Goal: Task Accomplishment & Management: Complete application form

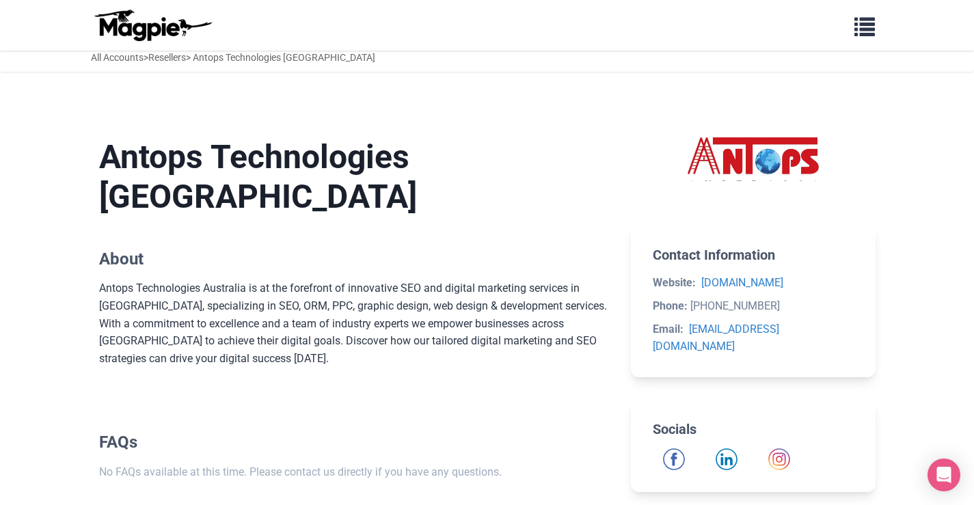
scroll to position [56, 0]
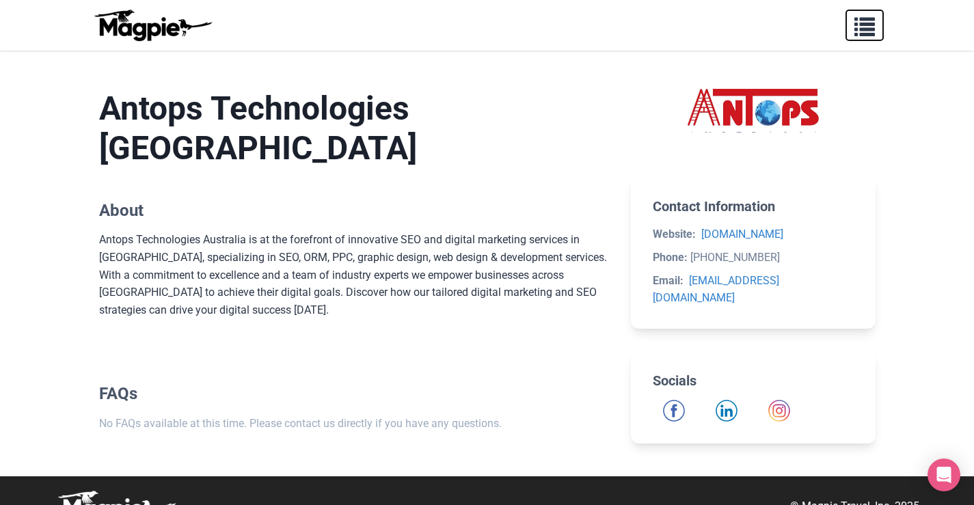
click at [867, 34] on span "button" at bounding box center [865, 24] width 21 height 21
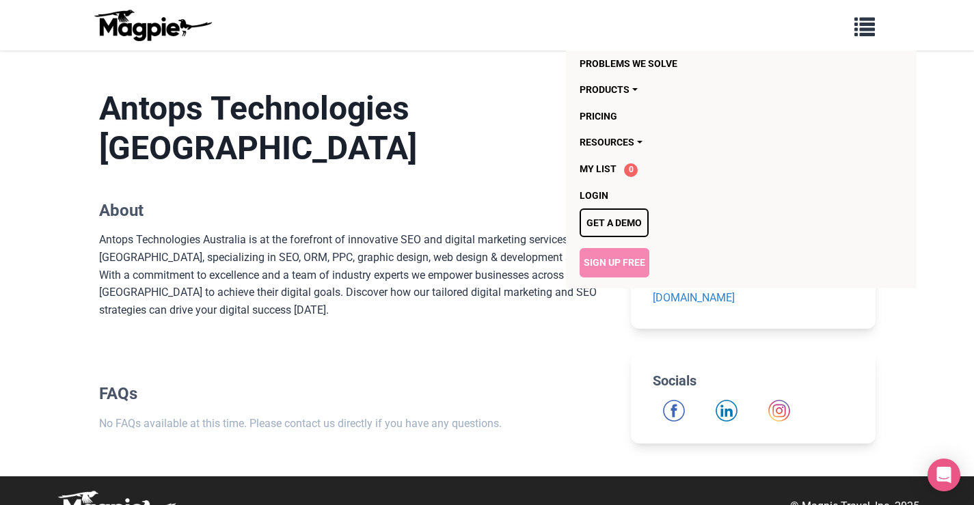
click at [611, 265] on link "Sign Up Free" at bounding box center [615, 262] width 70 height 29
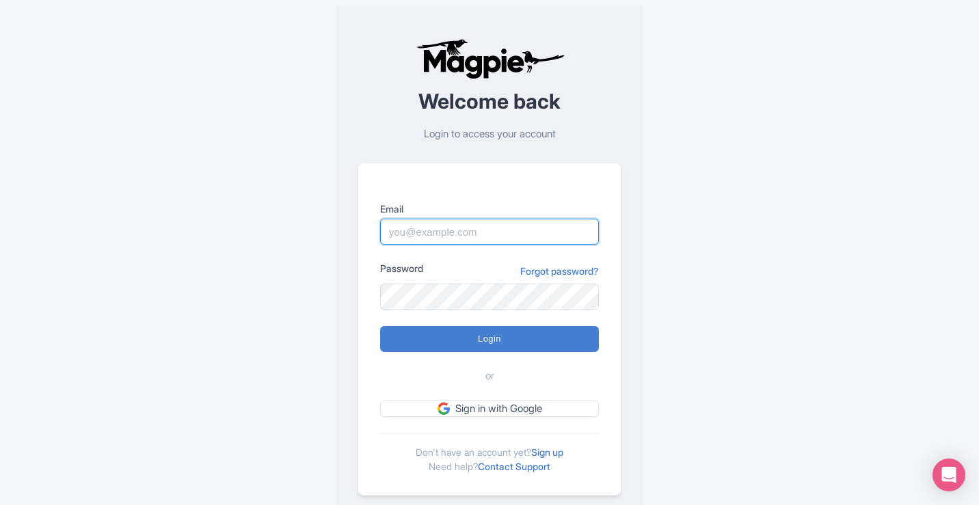
type input "antops@djpranav.com"
click at [535, 228] on input "antops@djpranav.com" at bounding box center [489, 232] width 219 height 26
drag, startPoint x: 535, startPoint y: 228, endPoint x: 328, endPoint y: 228, distance: 206.5
click at [328, 228] on div "Welcome back Login to access your account Email antops@djpranav.com Password Fo…" at bounding box center [489, 267] width 875 height 534
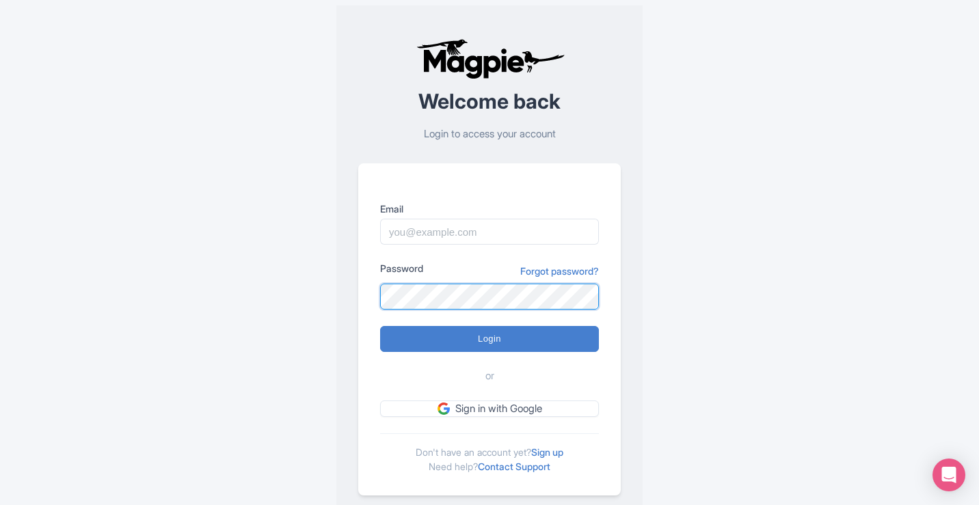
click at [372, 300] on div "Email Password Forgot password? Login or Sign in with Google Don't have an acco…" at bounding box center [489, 329] width 263 height 332
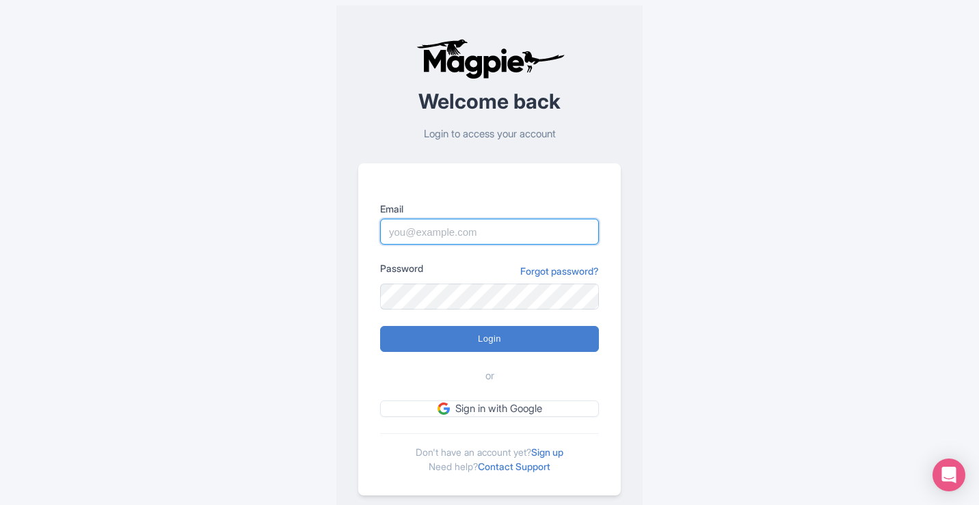
click at [459, 230] on input "Email" at bounding box center [489, 232] width 219 height 26
paste input "[EMAIL_ADDRESS][DOMAIN_NAME]"
type input "[EMAIL_ADDRESS][DOMAIN_NAME]"
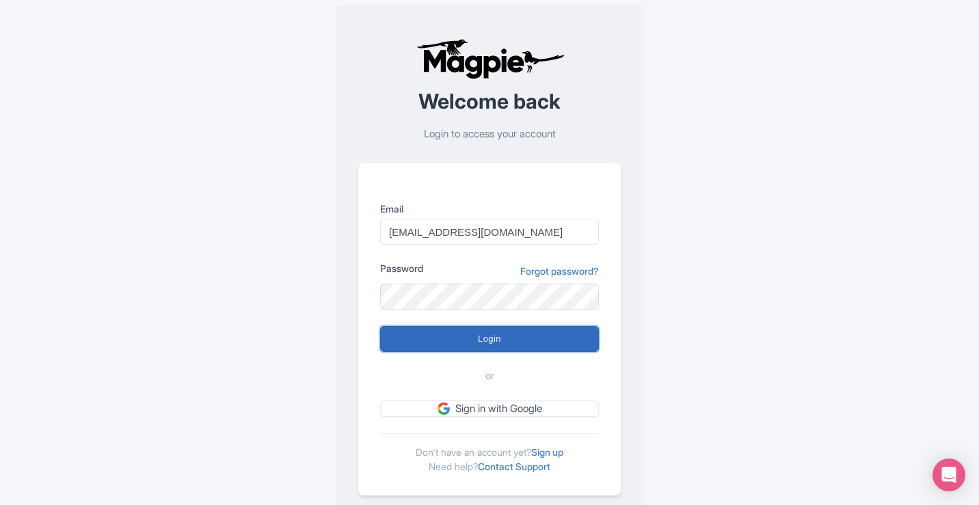
click at [413, 334] on input "Login" at bounding box center [489, 339] width 219 height 26
type input "Logging in..."
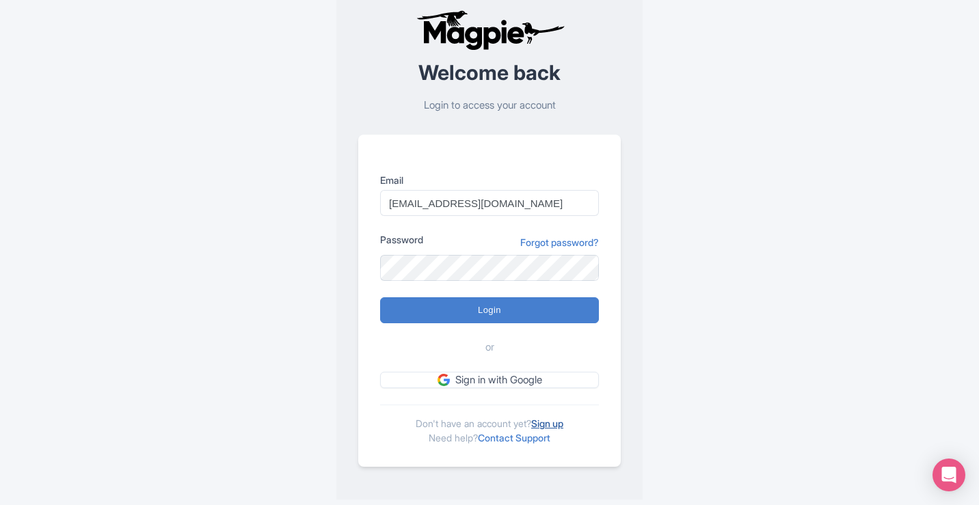
click at [557, 421] on link "Sign up" at bounding box center [547, 424] width 32 height 12
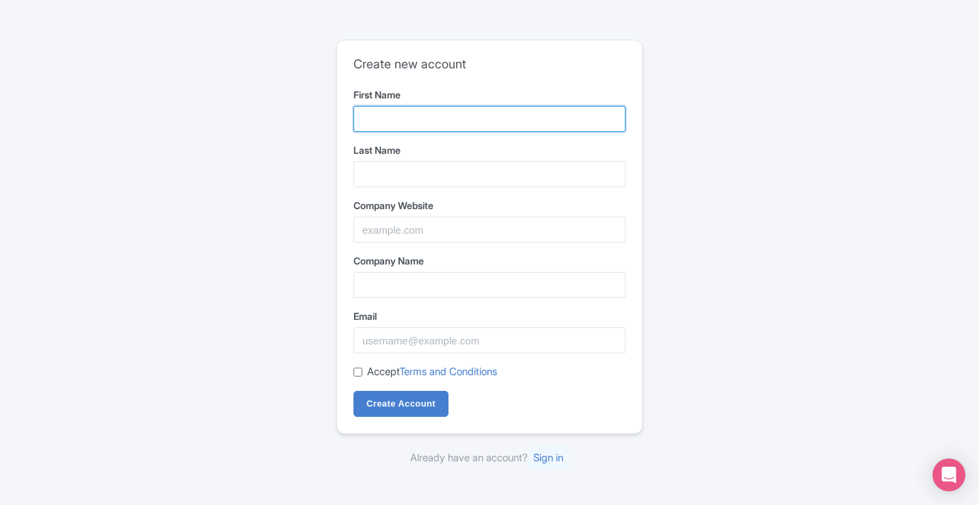
click at [449, 111] on input "First Name" at bounding box center [489, 119] width 272 height 26
paste input "ITRemedy"
type input "ITRemedy"
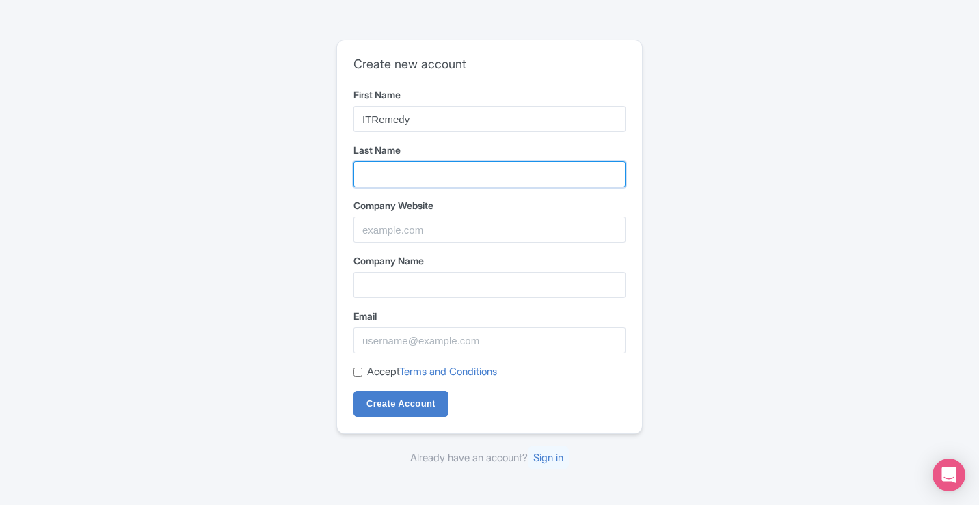
click at [429, 174] on input "Last Name" at bounding box center [489, 174] width 272 height 26
paste input "https://itremedy.net/"
type input "https://itremedy.net/"
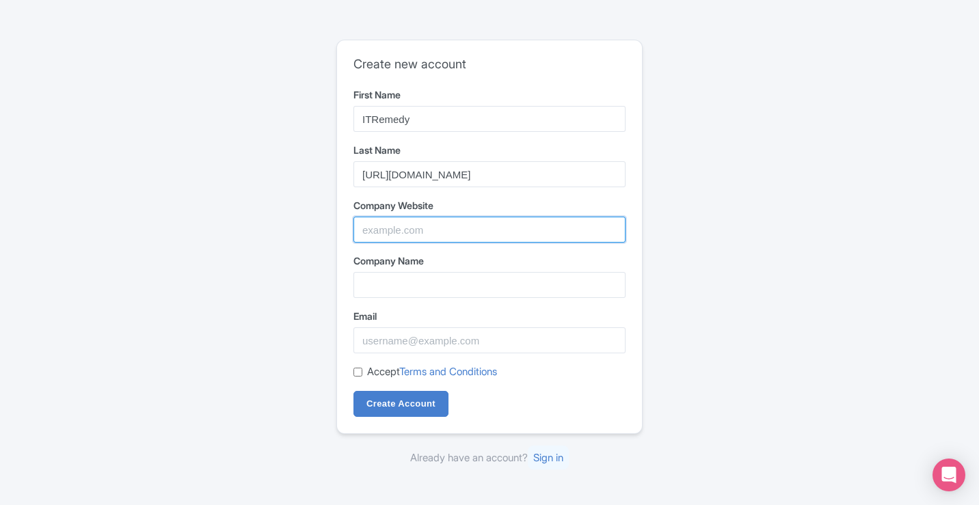
click at [464, 234] on input "Company Website" at bounding box center [489, 230] width 272 height 26
paste input "https://itremedy.net/"
type input "https://itremedy.net/"
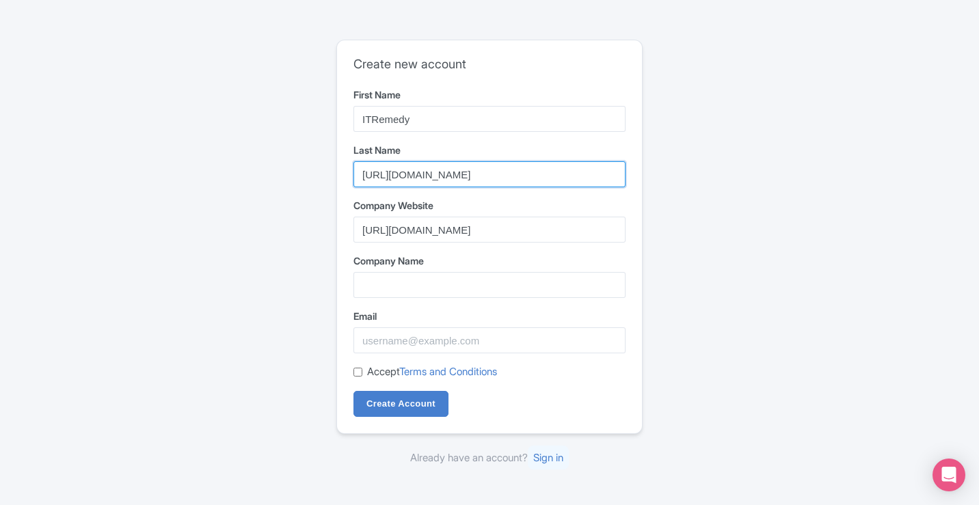
drag, startPoint x: 507, startPoint y: 180, endPoint x: 281, endPoint y: 178, distance: 225.6
click at [282, 178] on div "Create new account First Name ITRemedy Last Name https://itremedy.net/ Company …" at bounding box center [489, 253] width 875 height 438
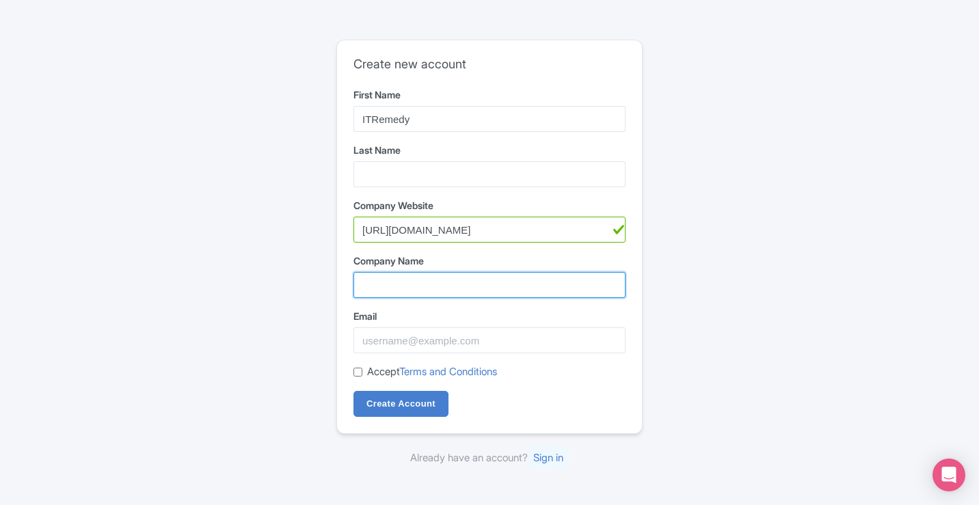
click at [436, 295] on input "Company Name" at bounding box center [489, 285] width 272 height 26
paste input "ITRemedy"
type input "ITRemedy"
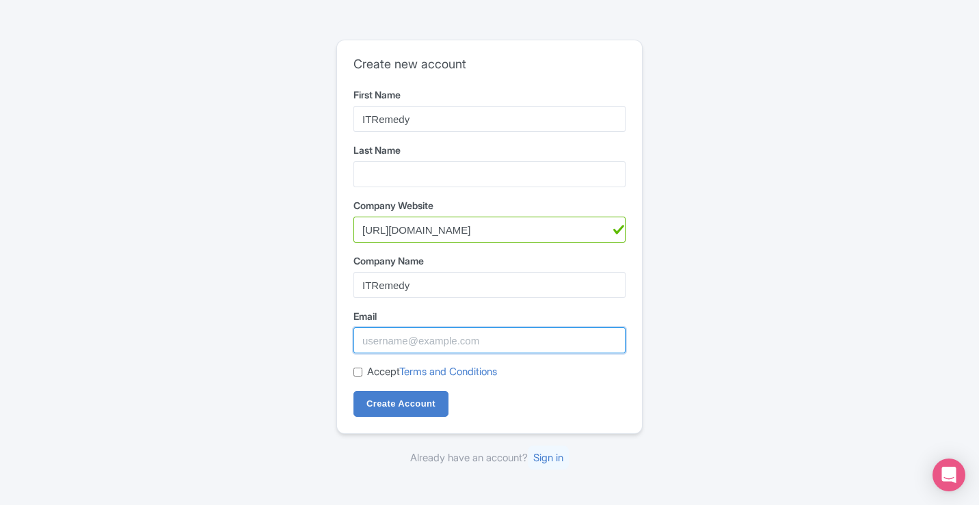
click at [454, 341] on input "Email" at bounding box center [489, 340] width 272 height 26
paste input "[EMAIL_ADDRESS][DOMAIN_NAME]"
type input "[EMAIL_ADDRESS][DOMAIN_NAME]"
click at [360, 371] on input "Accept Terms and Conditions" at bounding box center [357, 372] width 9 height 9
checkbox input "true"
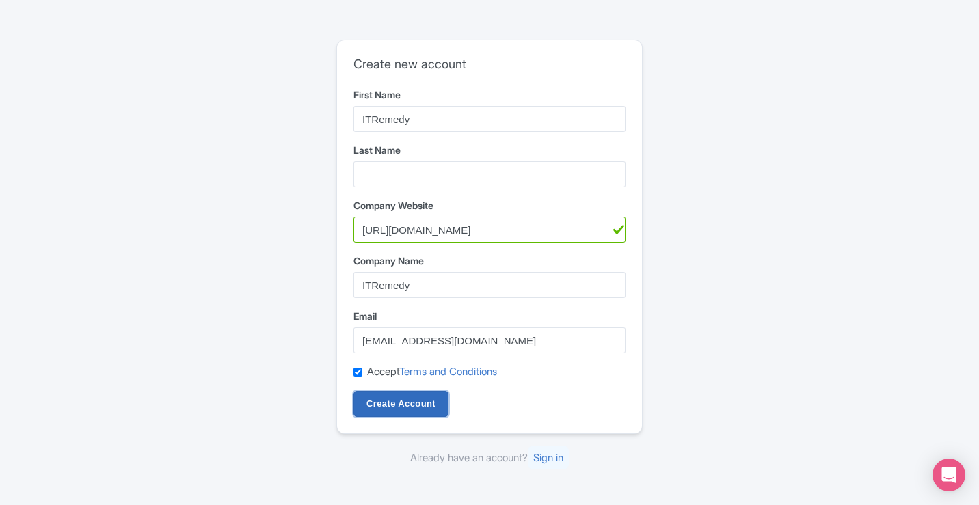
click at [401, 407] on input "Create Account" at bounding box center [400, 404] width 95 height 26
click at [397, 405] on input "Create Account" at bounding box center [400, 404] width 95 height 26
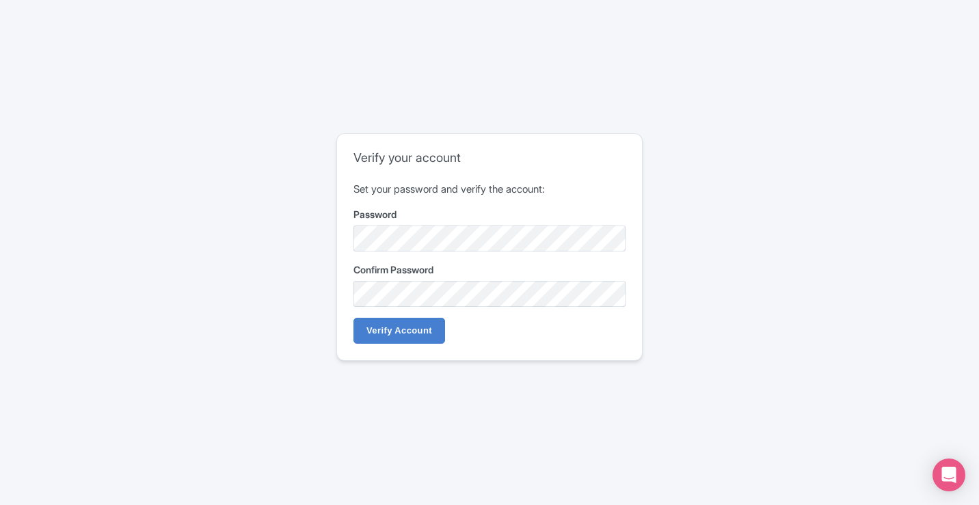
click at [425, 221] on label "Password" at bounding box center [489, 214] width 272 height 14
click at [273, 230] on div "Verify your account Set your password and verify the account: Password Confirm …" at bounding box center [489, 253] width 875 height 250
click at [390, 336] on input "Verify Account" at bounding box center [399, 331] width 92 height 26
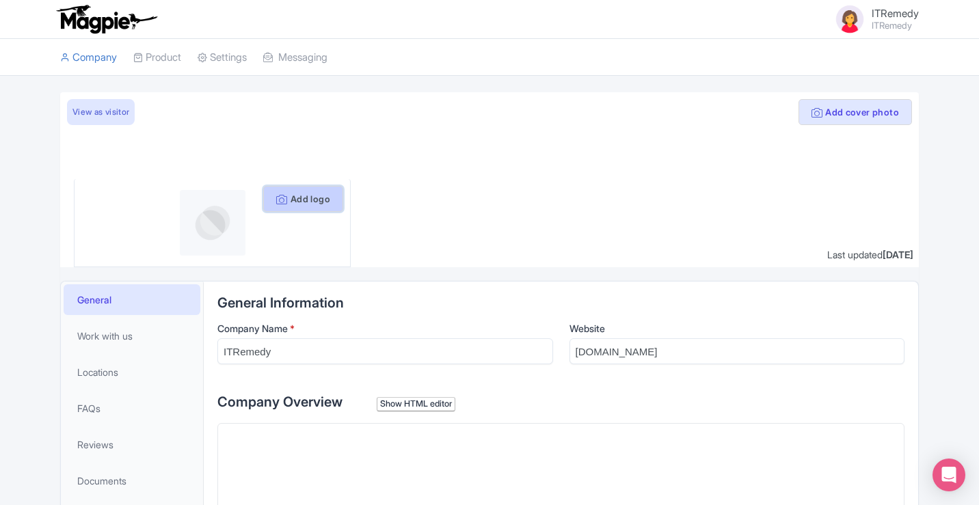
click at [299, 195] on button "Add logo" at bounding box center [303, 199] width 80 height 26
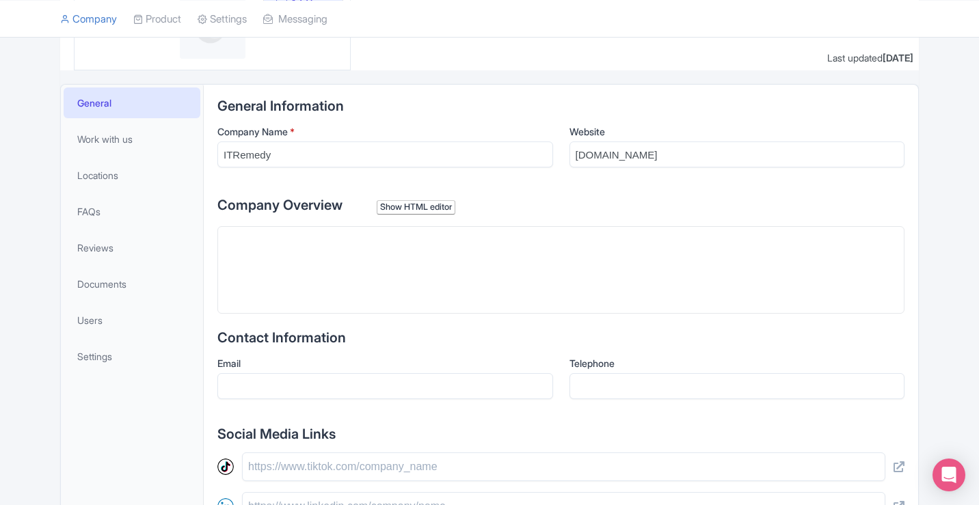
scroll to position [205, 0]
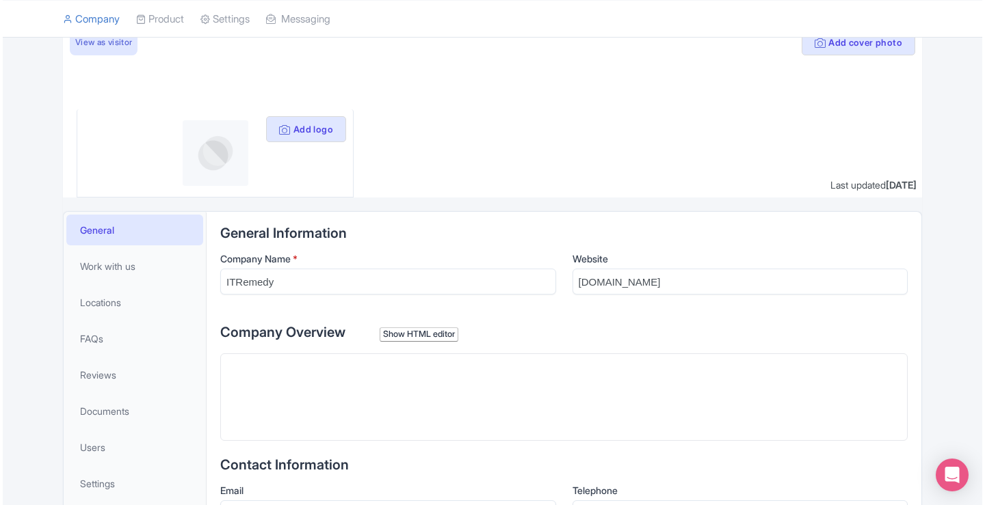
scroll to position [68, 0]
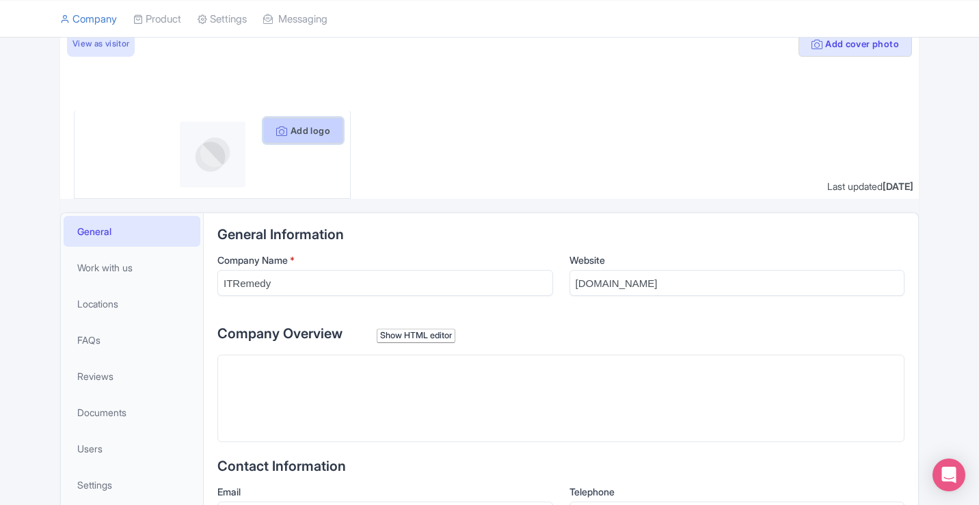
click at [294, 140] on button "Add logo" at bounding box center [303, 131] width 80 height 26
click at [298, 131] on button "Add logo" at bounding box center [303, 131] width 80 height 26
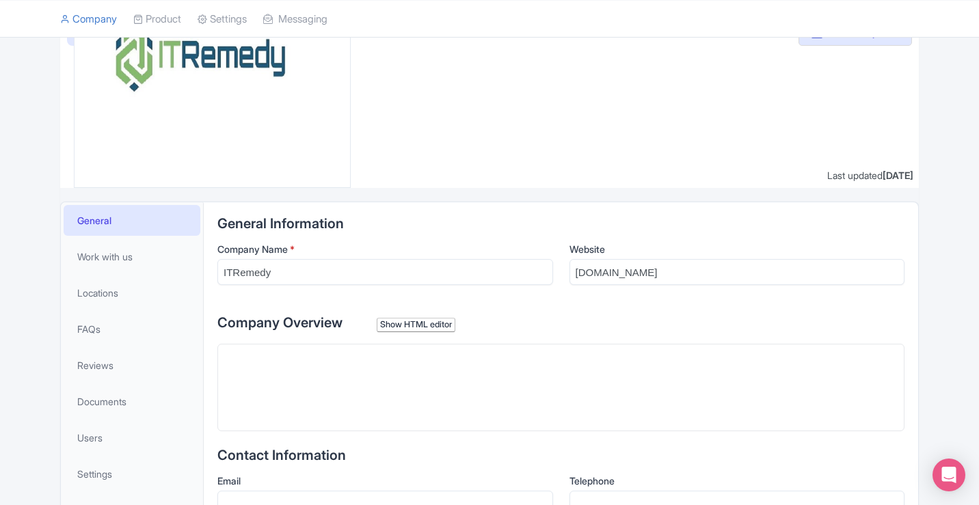
scroll to position [342, 0]
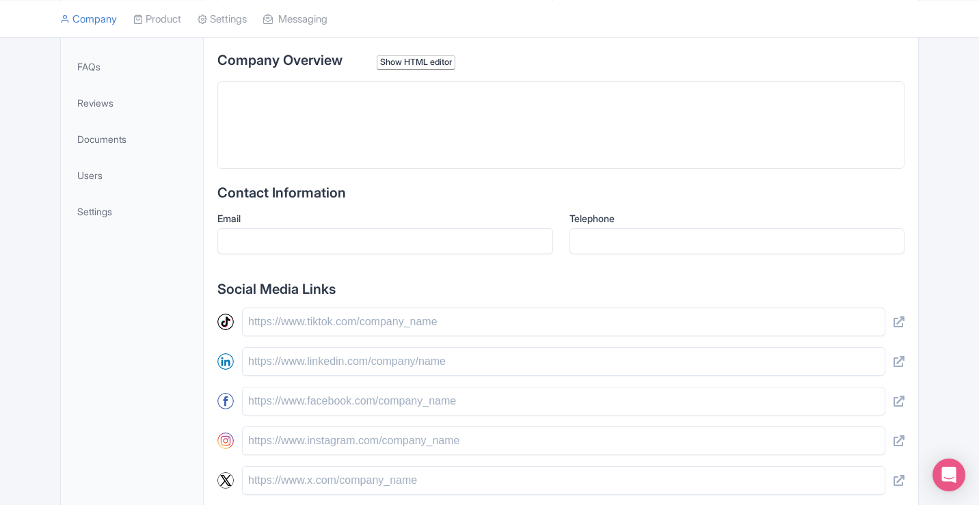
click at [286, 124] on trix-editor at bounding box center [560, 125] width 687 height 88
paste trix-editor "<div>ITRemedy is a leading Managed IT Service Provider in Dallas, offering comp…"
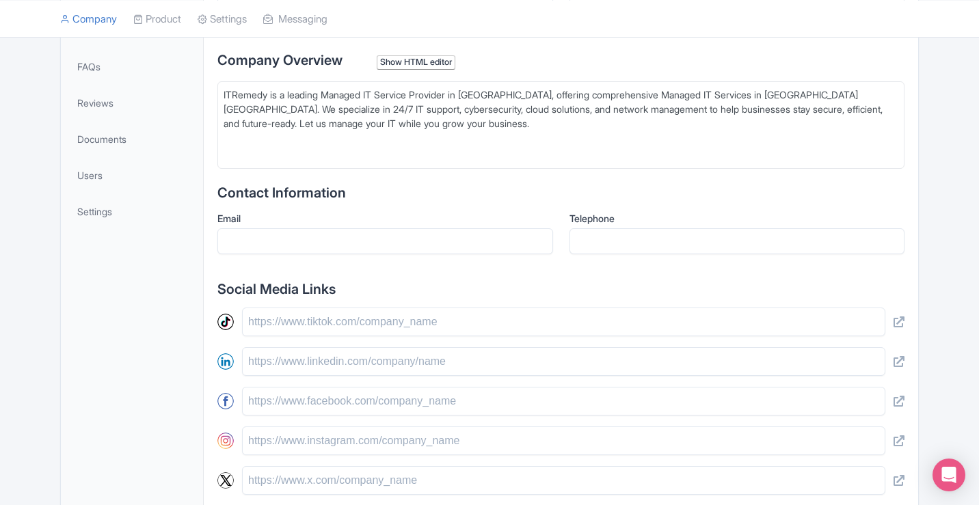
type trix-editor "<div>ITRemedy is a leading Managed IT Service Provider in Dallas, offering comp…"
click at [335, 251] on input "Email" at bounding box center [385, 241] width 336 height 26
paste input "[EMAIL_ADDRESS][DOMAIN_NAME]"
click at [228, 244] on input "[EMAIL_ADDRESS][DOMAIN_NAME]" at bounding box center [385, 241] width 336 height 26
type input "[EMAIL_ADDRESS][DOMAIN_NAME]"
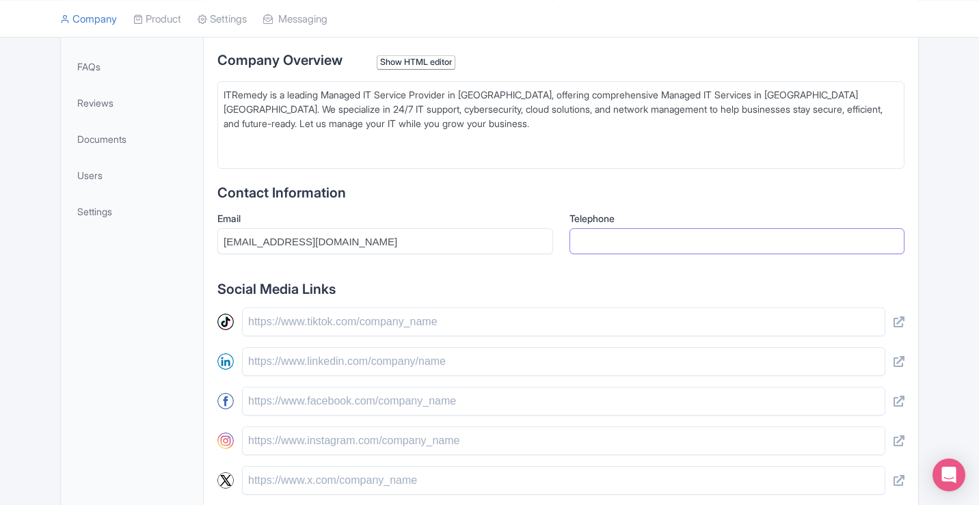
click at [695, 249] on input "Telephone" at bounding box center [738, 241] width 336 height 26
paste input "[PHONE_NUMBER]"
type input "[PHONE_NUMBER]"
click at [319, 332] on input "text" at bounding box center [563, 322] width 643 height 29
click at [317, 360] on input "text" at bounding box center [563, 361] width 643 height 29
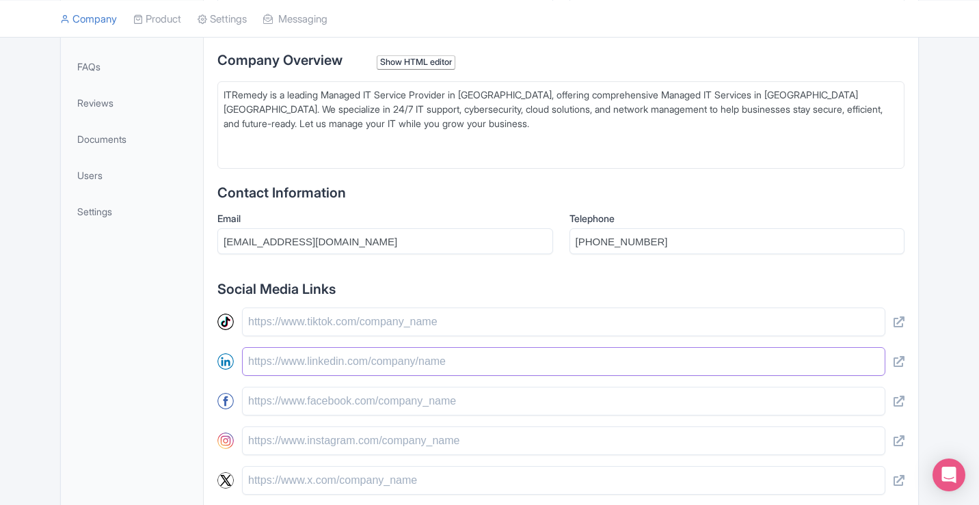
paste input "[URL][DOMAIN_NAME]"
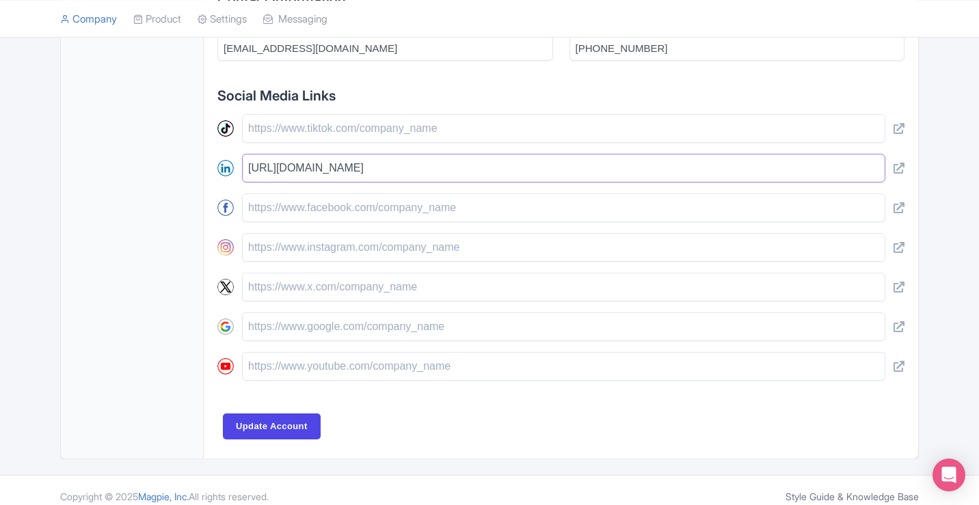
scroll to position [547, 0]
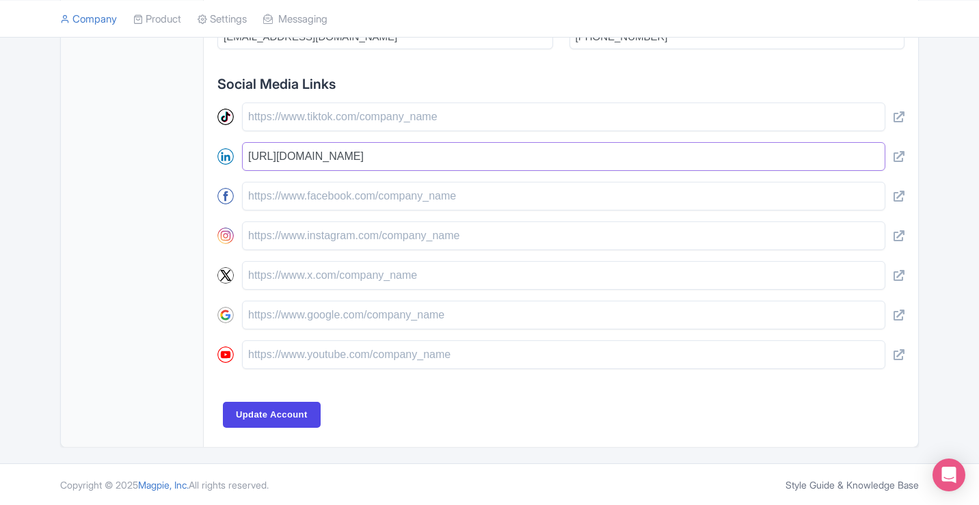
type input "[URL][DOMAIN_NAME]"
click at [323, 193] on input "text" at bounding box center [563, 196] width 643 height 29
paste input "[URL][DOMAIN_NAME]"
type input "[URL][DOMAIN_NAME]"
click at [304, 281] on input "text" at bounding box center [563, 275] width 643 height 29
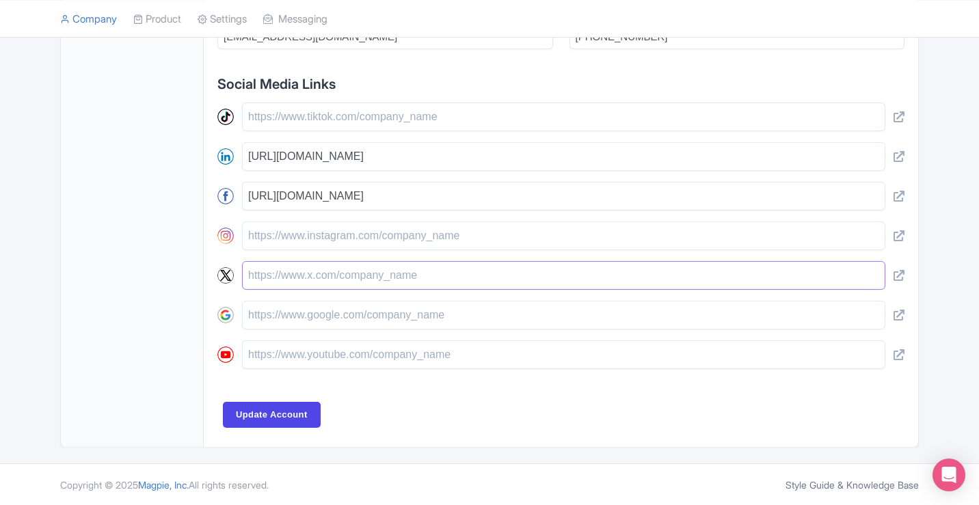
paste input "[URL][DOMAIN_NAME]"
type input "[URL][DOMAIN_NAME]"
click at [270, 418] on input "Update Account" at bounding box center [272, 415] width 98 height 26
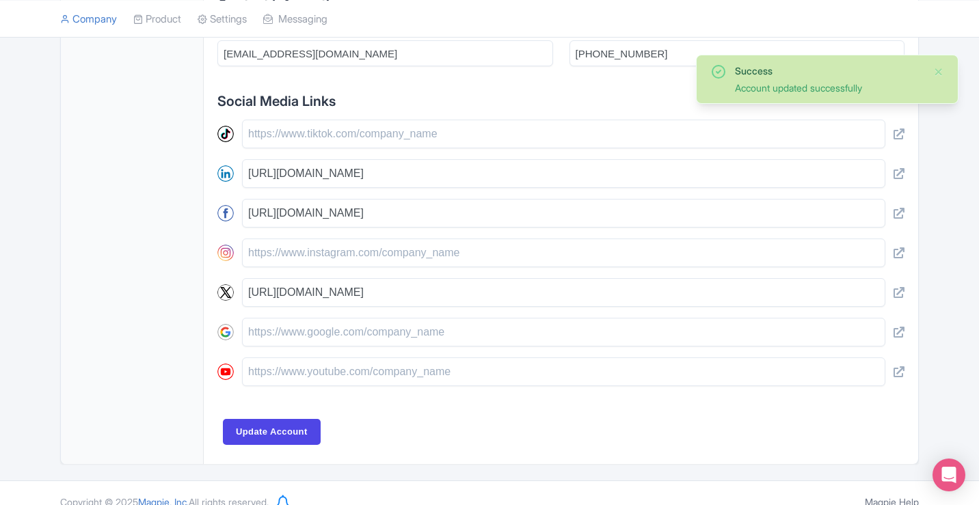
scroll to position [548, 0]
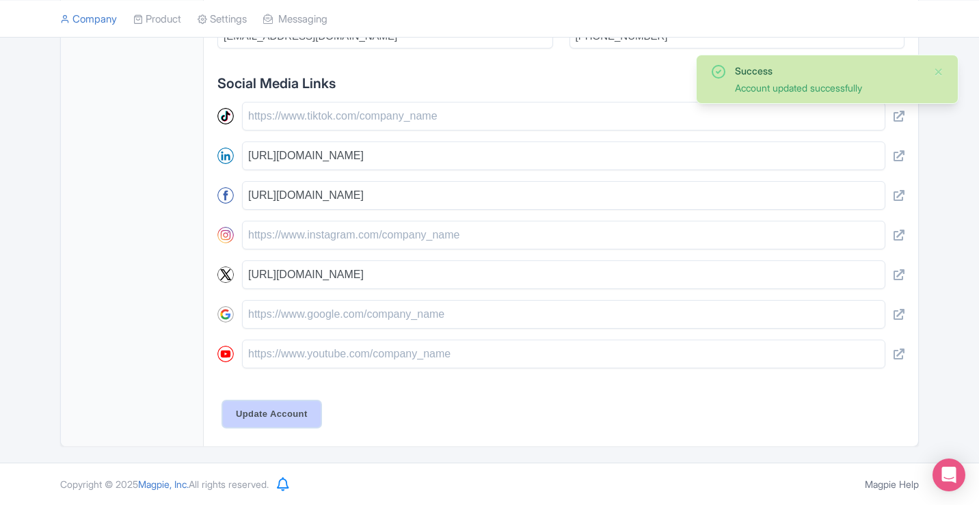
click at [278, 412] on input "Update Account" at bounding box center [272, 414] width 98 height 26
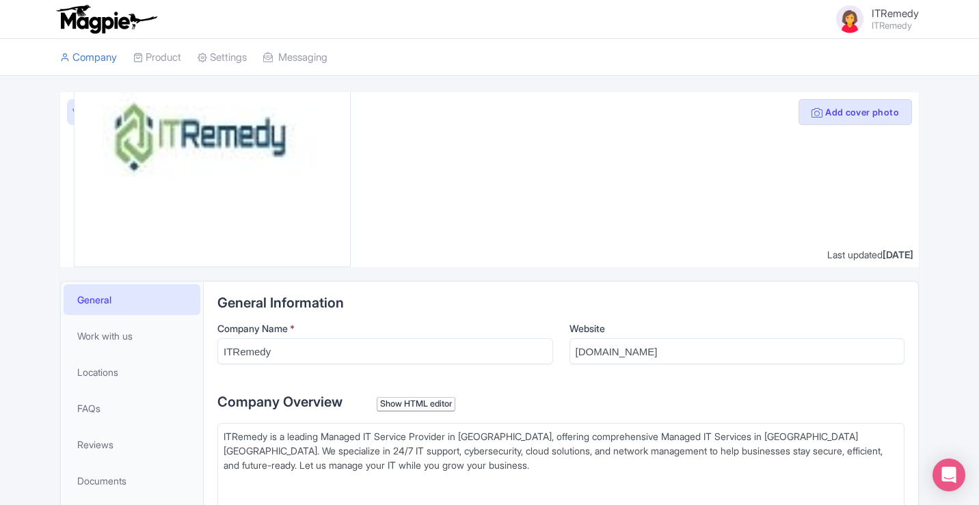
click at [185, 142] on img at bounding box center [212, 146] width 220 height 220
click at [69, 111] on link "View as visitor" at bounding box center [101, 112] width 68 height 26
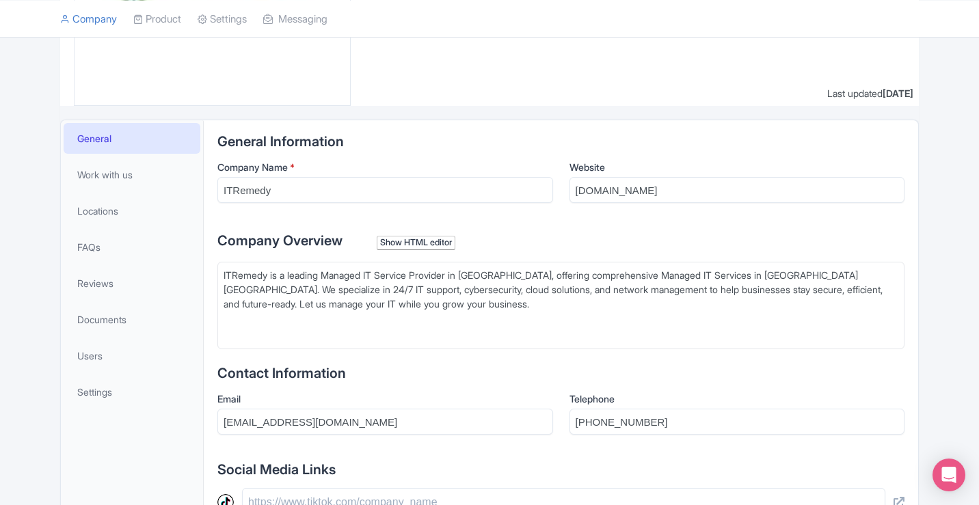
scroll to position [137, 0]
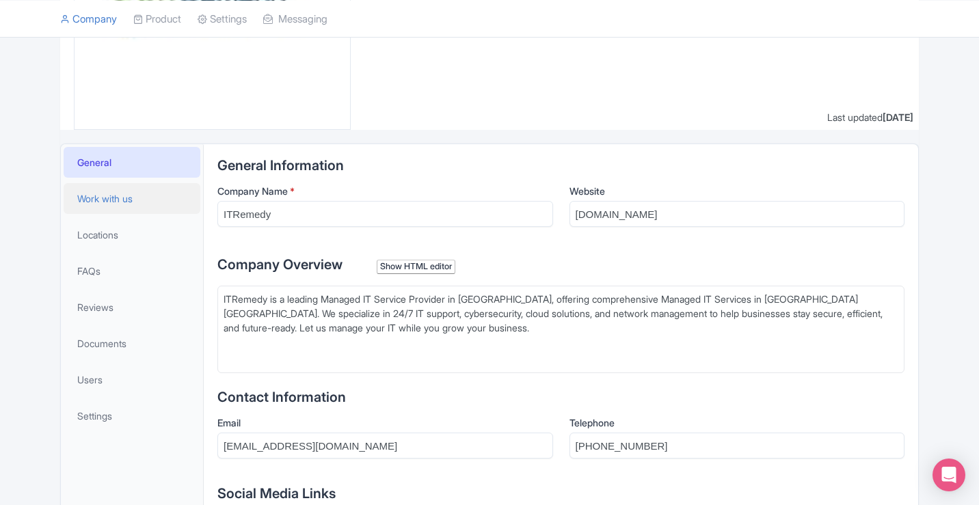
click at [133, 203] on span "Work with us" at bounding box center [104, 198] width 55 height 14
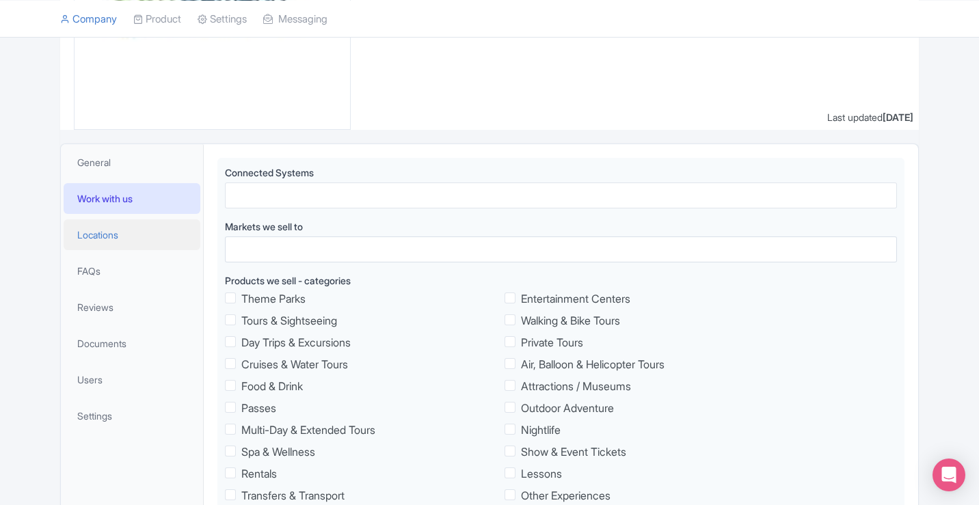
click at [130, 221] on link "Locations" at bounding box center [132, 234] width 137 height 31
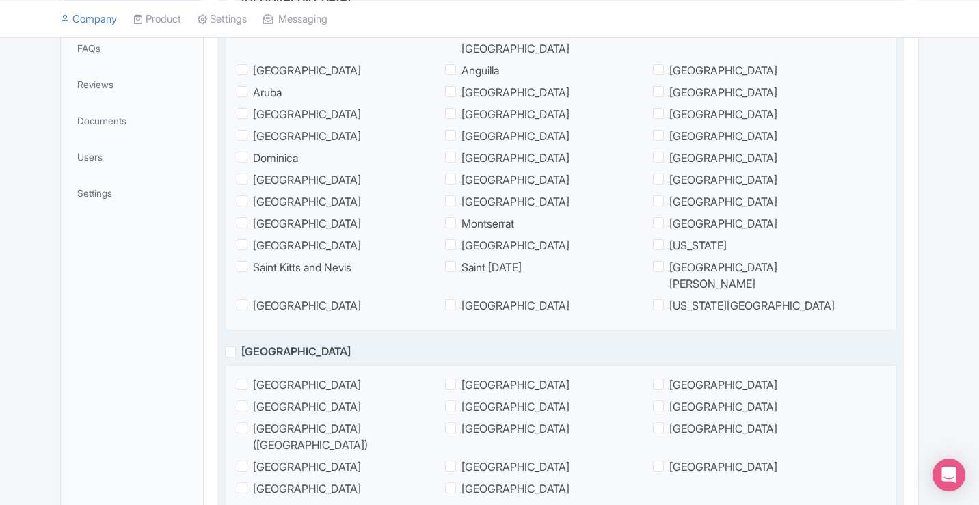
scroll to position [274, 0]
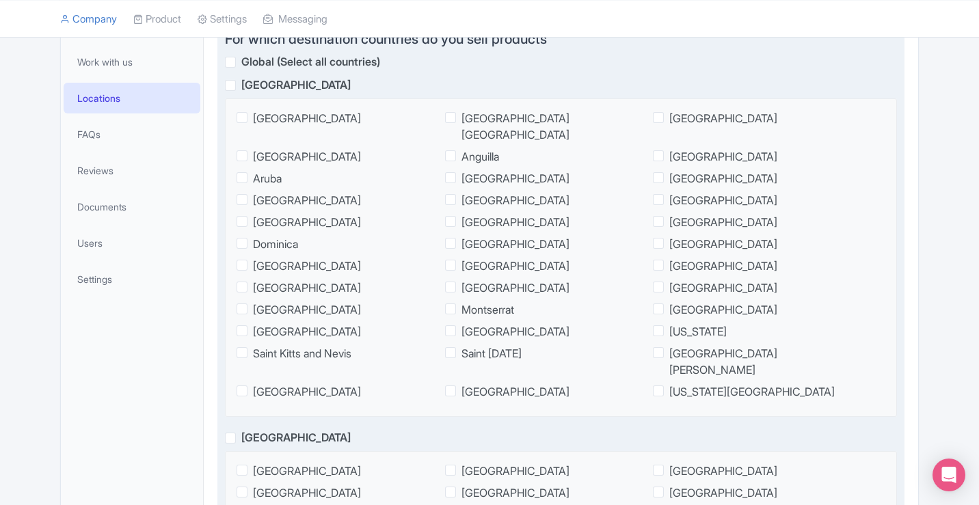
click at [253, 121] on span "[GEOGRAPHIC_DATA]" at bounding box center [307, 118] width 108 height 16
click at [253, 119] on input "[GEOGRAPHIC_DATA]" at bounding box center [257, 114] width 9 height 9
checkbox input "true"
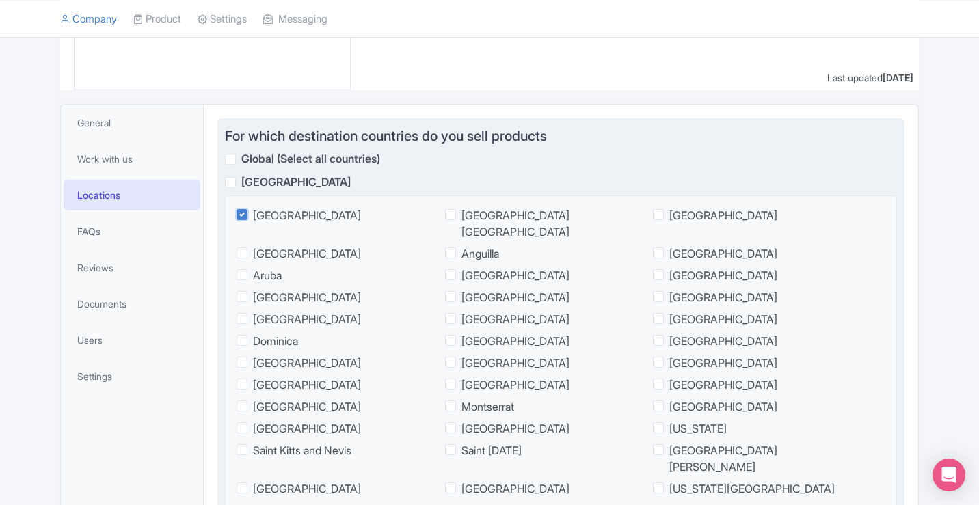
scroll to position [153, 0]
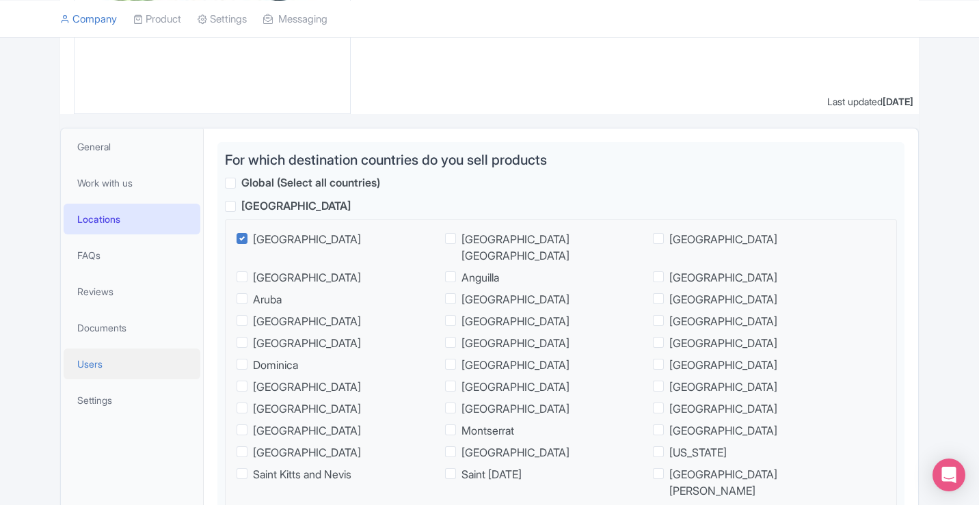
click at [125, 362] on link "Users" at bounding box center [132, 364] width 137 height 31
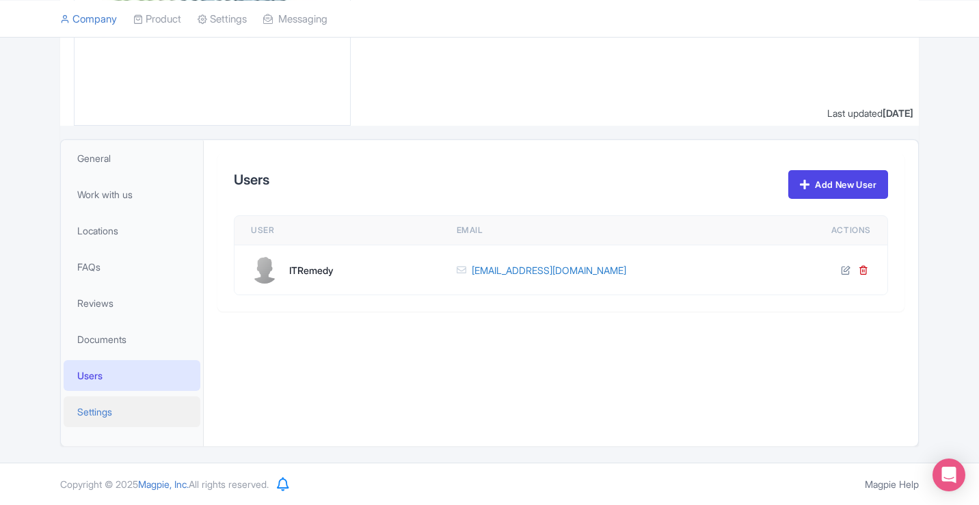
click at [123, 402] on link "Settings" at bounding box center [132, 412] width 137 height 31
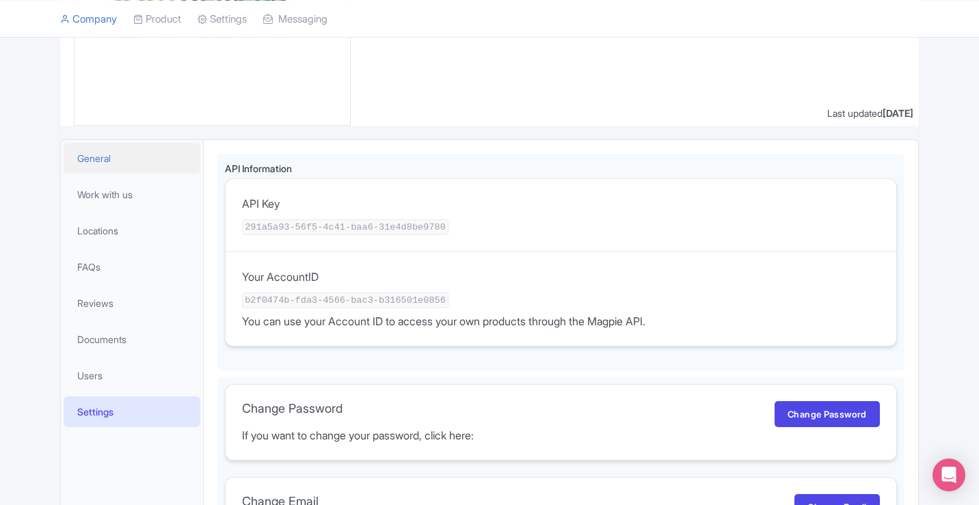
click at [133, 161] on link "General" at bounding box center [132, 158] width 137 height 31
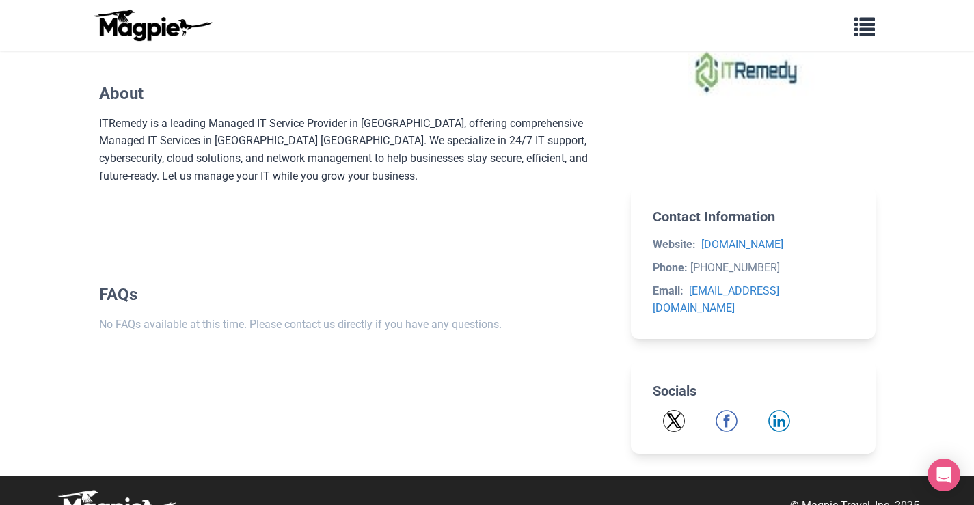
scroll to position [144, 0]
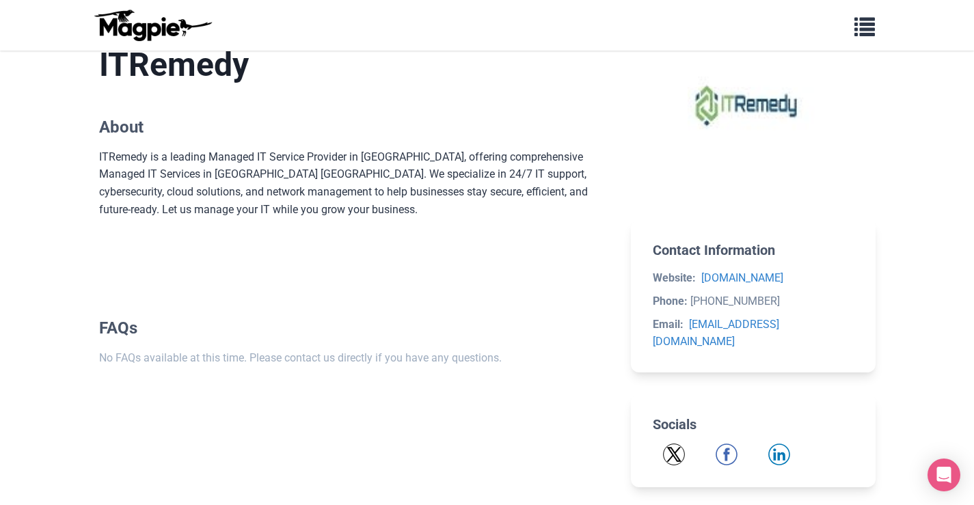
scroll to position [137, 0]
